Goal: Task Accomplishment & Management: Manage account settings

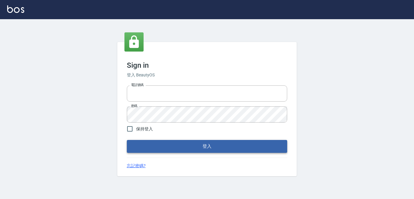
type input "0927987640"
click at [205, 143] on button "登入" at bounding box center [207, 146] width 161 height 13
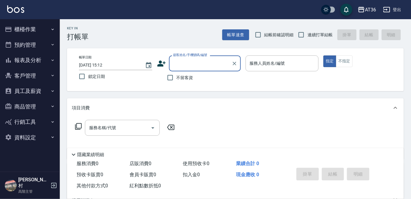
click at [27, 89] on button "員工及薪資" at bounding box center [29, 91] width 55 height 16
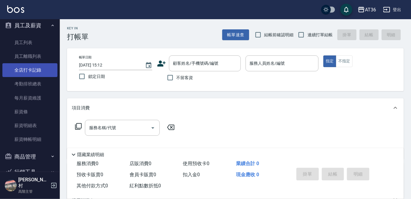
scroll to position [81, 0]
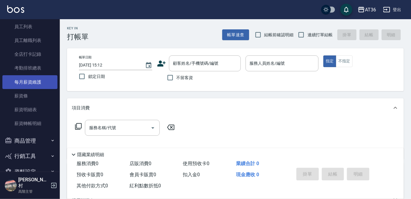
click at [31, 83] on link "每月薪資維護" at bounding box center [29, 82] width 55 height 14
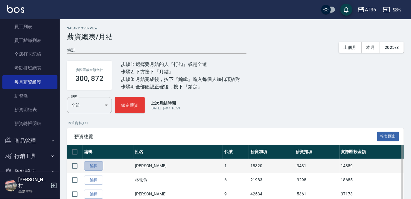
click at [96, 168] on link "編輯" at bounding box center [93, 165] width 19 height 9
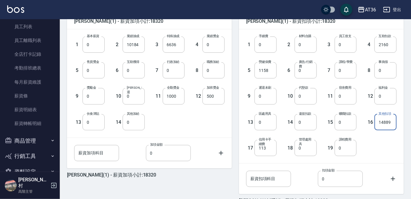
scroll to position [190, 0]
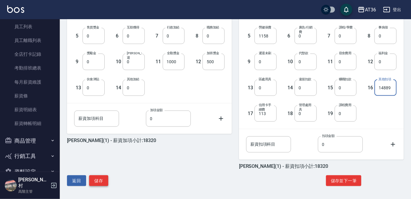
type input "14889"
click at [94, 178] on button "儲存" at bounding box center [98, 180] width 19 height 11
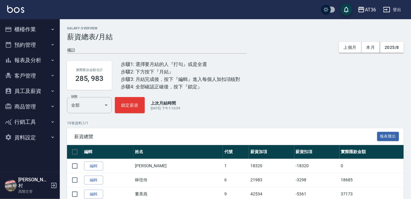
click at [28, 89] on button "員工及薪資" at bounding box center [29, 91] width 55 height 16
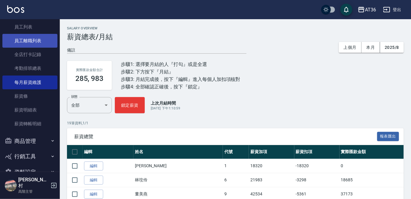
scroll to position [81, 0]
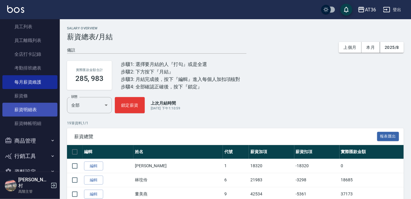
click at [28, 108] on link "薪資明細表" at bounding box center [29, 110] width 55 height 14
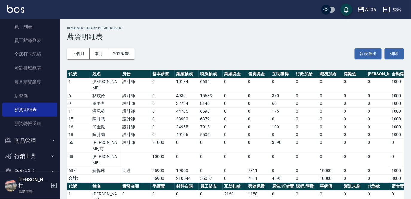
scroll to position [64, 0]
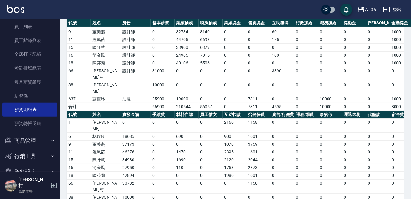
click at [397, 8] on button "登出" at bounding box center [392, 9] width 23 height 11
